Goal: Task Accomplishment & Management: Complete application form

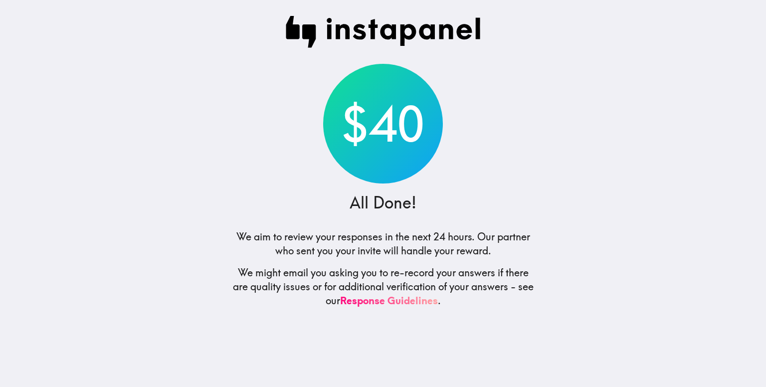
click at [382, 125] on div "$40" at bounding box center [383, 124] width 120 height 120
click at [405, 113] on div "$40" at bounding box center [383, 124] width 120 height 120
click at [405, 134] on div "$40" at bounding box center [383, 124] width 120 height 120
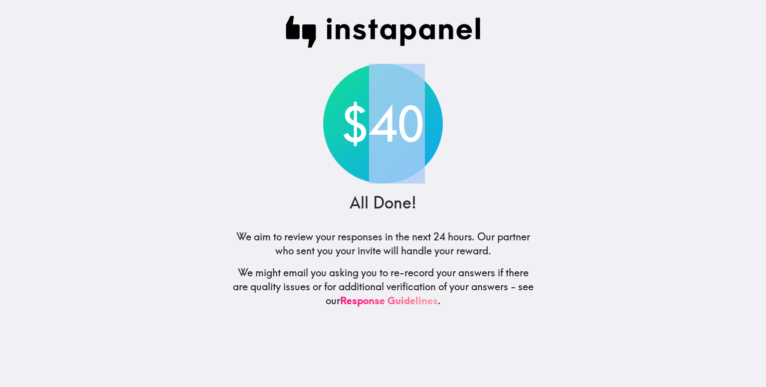
click at [405, 134] on div "$40" at bounding box center [383, 124] width 120 height 120
click at [457, 103] on div "$40 All Done! We aim to review your responses in the next 24 hours. Our partner…" at bounding box center [382, 193] width 319 height 387
